Goal: Find specific page/section

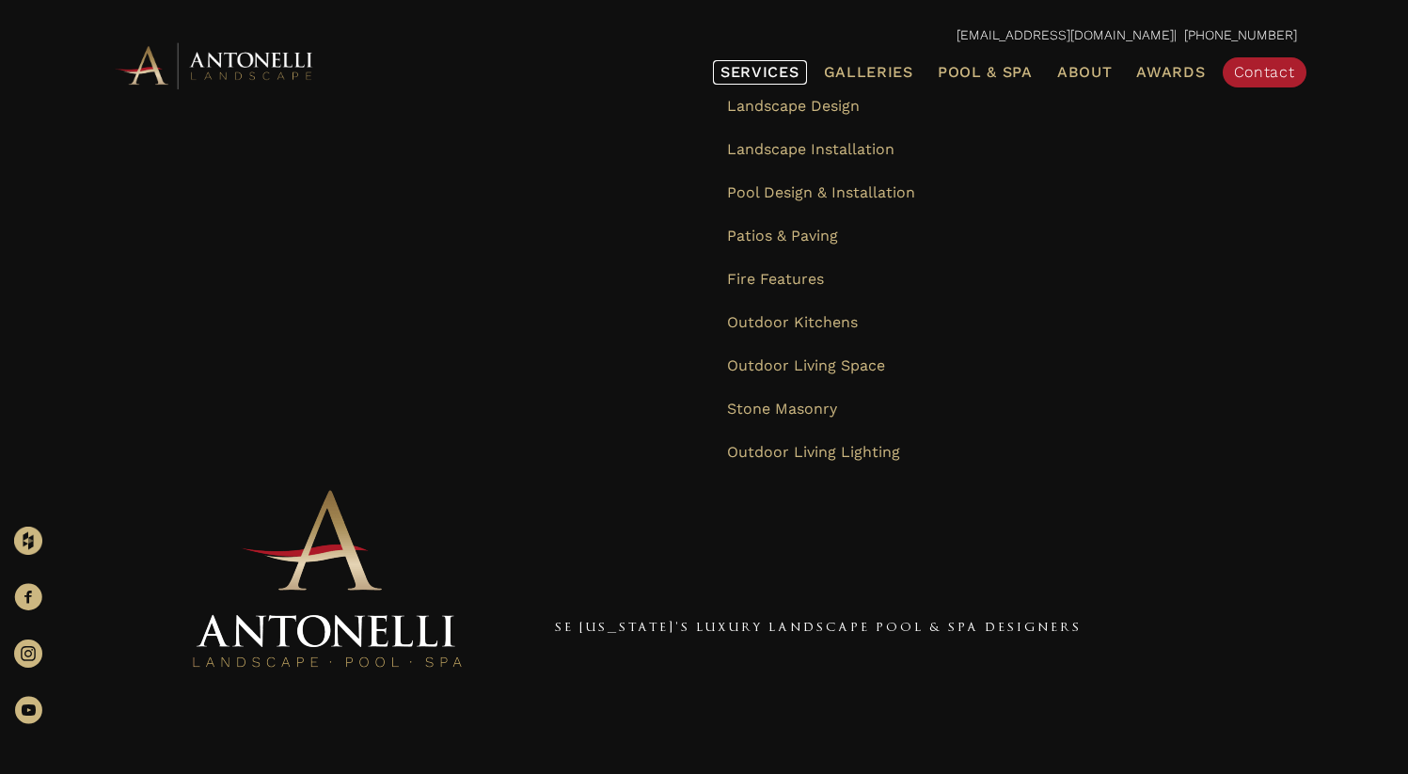
click at [761, 73] on span "Services" at bounding box center [760, 72] width 79 height 15
click at [774, 110] on span "Landscape Design" at bounding box center [793, 106] width 133 height 18
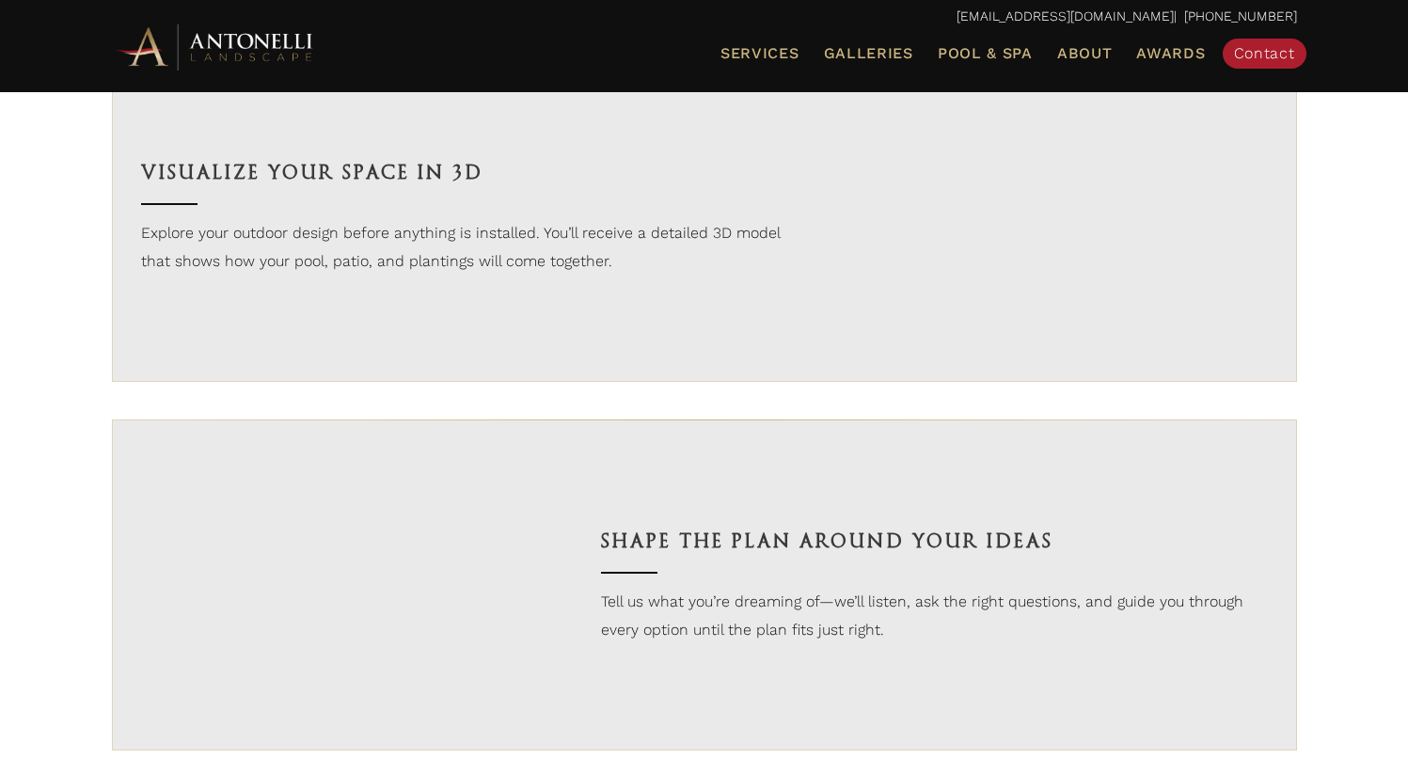
scroll to position [1620, 0]
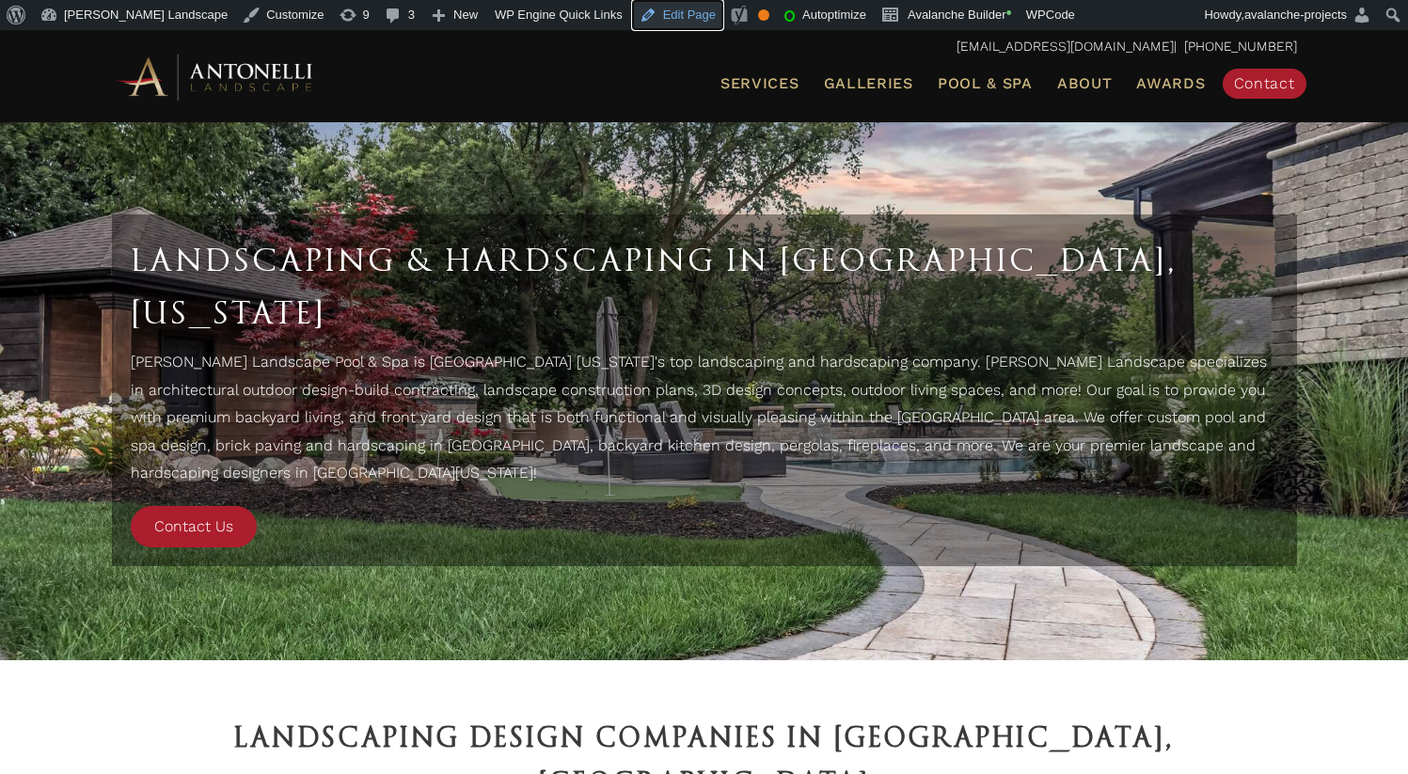
click at [646, 20] on link "Edit Page" at bounding box center [677, 15] width 91 height 30
